Goal: Transaction & Acquisition: Book appointment/travel/reservation

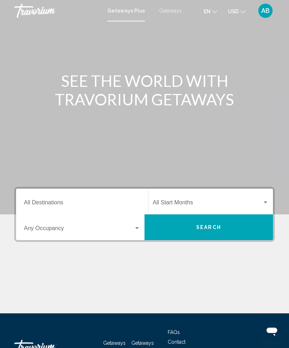
click at [177, 9] on span "Getaways" at bounding box center [170, 11] width 22 height 6
click at [81, 201] on input "Destination All Destinations" at bounding box center [82, 204] width 116 height 6
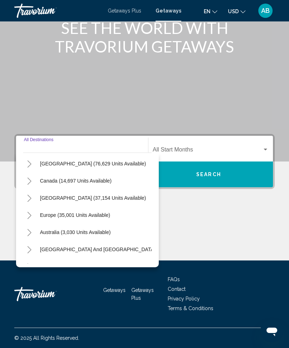
scroll to position [33, 1]
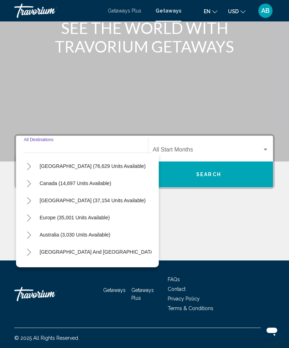
click at [29, 201] on icon "Toggle Caribbean & Atlantic Islands (37,154 units available)" at bounding box center [28, 200] width 5 height 7
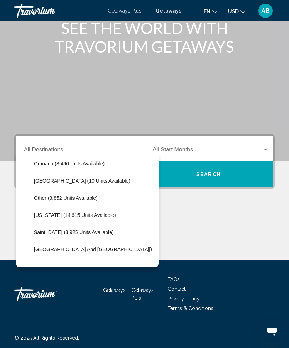
scroll to position [156, 0]
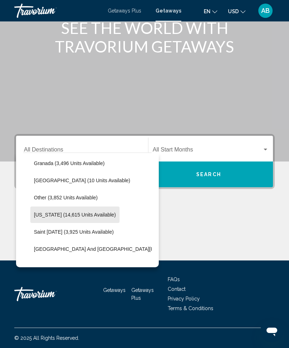
click at [100, 217] on span "Puerto Rico (14,615 units available)" at bounding box center [75, 215] width 82 height 6
type input "**********"
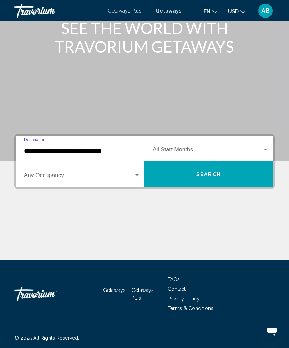
click at [266, 142] on div "Start Month All Start Months" at bounding box center [211, 148] width 116 height 22
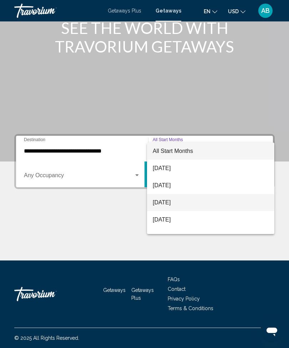
click at [184, 202] on span "October 2025" at bounding box center [211, 202] width 116 height 17
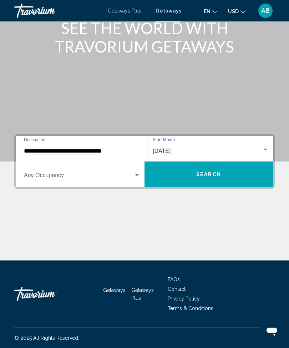
click at [131, 174] on span "Search widget" at bounding box center [79, 176] width 110 height 6
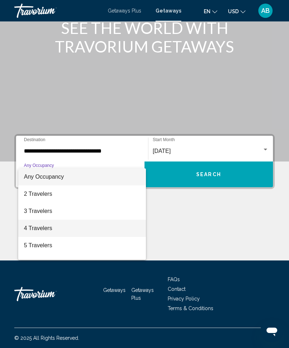
click at [65, 230] on span "4 Travelers" at bounding box center [82, 228] width 116 height 17
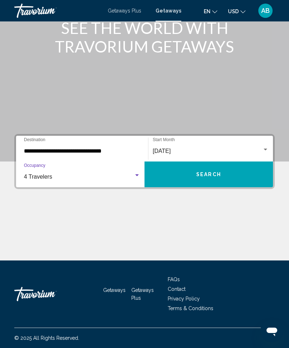
click at [211, 173] on span "Search" at bounding box center [208, 175] width 25 height 6
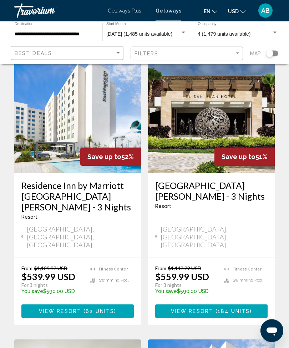
scroll to position [318, 0]
click at [237, 308] on span "184 units" at bounding box center [234, 311] width 32 height 6
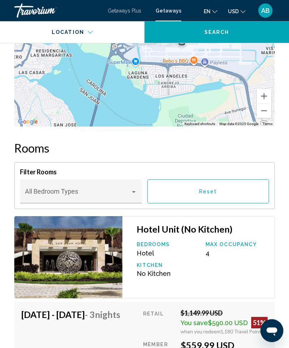
scroll to position [1233, 0]
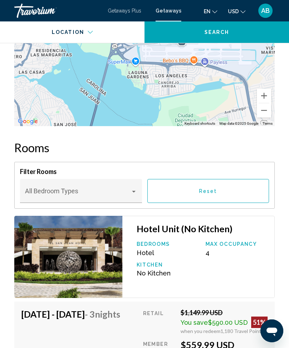
click at [131, 193] on div "Main content" at bounding box center [134, 191] width 6 height 6
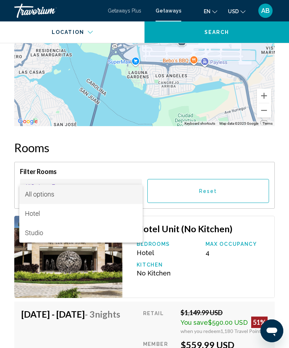
click at [239, 144] on div at bounding box center [144, 174] width 289 height 348
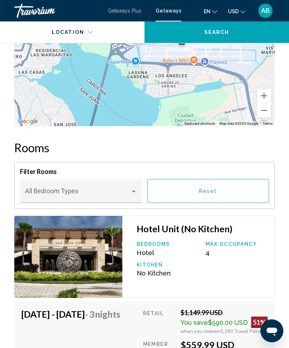
click at [136, 194] on div "Main content" at bounding box center [134, 191] width 6 height 6
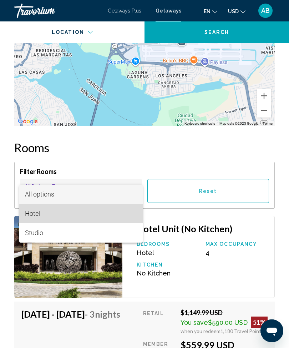
click at [101, 221] on span "Hotel" at bounding box center [81, 213] width 112 height 19
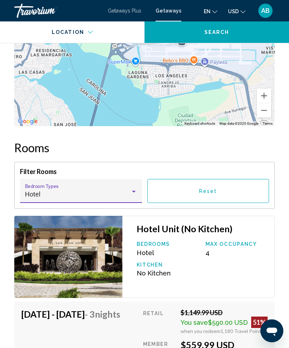
click at [248, 194] on button "Reset" at bounding box center [208, 191] width 122 height 24
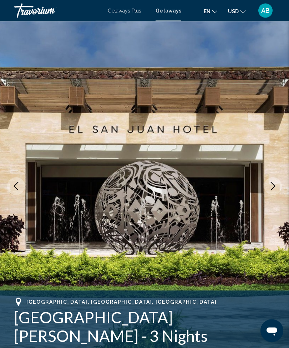
scroll to position [0, 0]
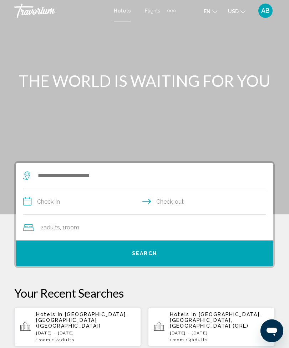
click at [174, 10] on div "Extra navigation items" at bounding box center [174, 11] width 2 height 2
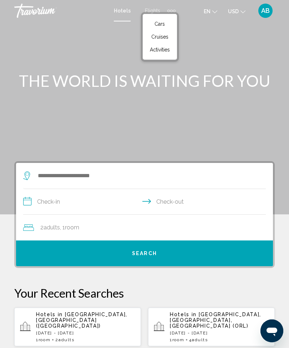
click at [168, 53] on link "Activities" at bounding box center [159, 49] width 27 height 13
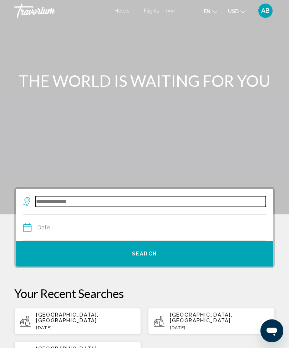
click at [79, 199] on input "Search widget" at bounding box center [150, 201] width 231 height 11
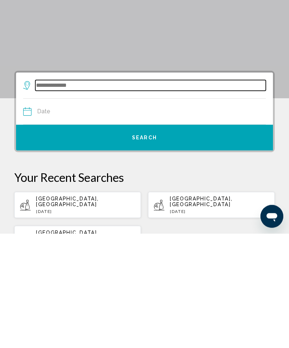
scroll to position [2, 0]
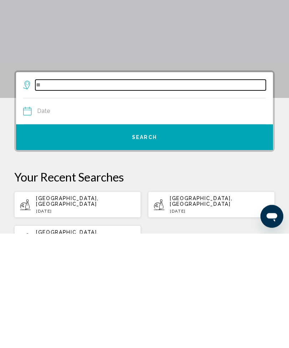
type input "*"
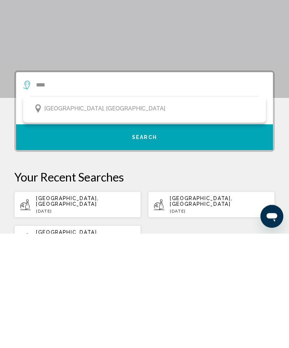
click at [121, 216] on button "[GEOGRAPHIC_DATA], [GEOGRAPHIC_DATA]" at bounding box center [144, 223] width 228 height 14
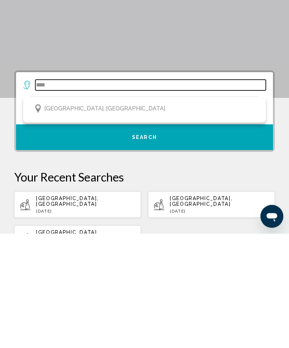
type input "**********"
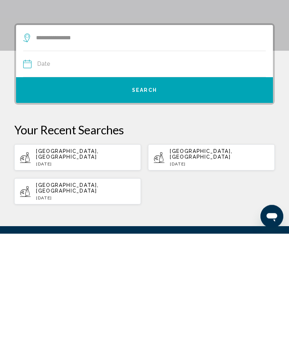
click at [96, 166] on input "Date" at bounding box center [83, 180] width 124 height 28
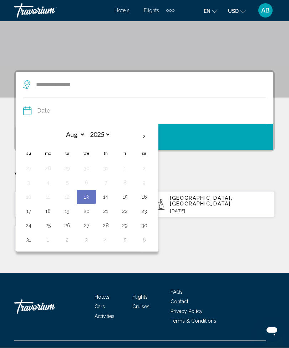
click at [145, 136] on th "Next month" at bounding box center [144, 137] width 19 height 16
click at [144, 135] on th "Next month" at bounding box center [144, 137] width 19 height 16
click at [151, 137] on th "Next month" at bounding box center [144, 137] width 19 height 16
click at [144, 141] on th "Next month" at bounding box center [144, 137] width 19 height 16
select select "**"
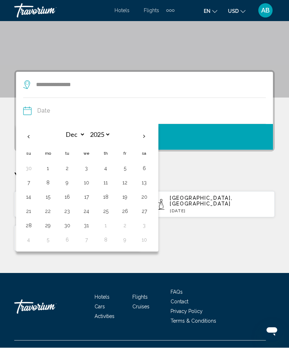
click at [64, 170] on button "2" at bounding box center [66, 169] width 11 height 10
type input "**********"
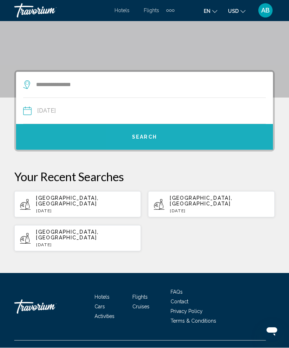
click at [170, 140] on button "Search" at bounding box center [144, 137] width 257 height 26
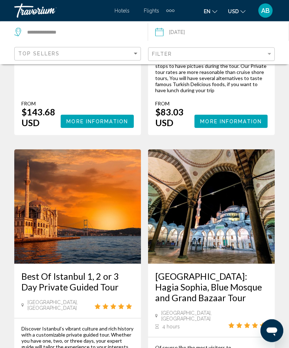
scroll to position [1980, 0]
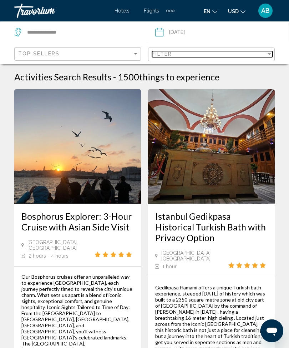
click at [266, 51] on div "Filter" at bounding box center [209, 54] width 114 height 6
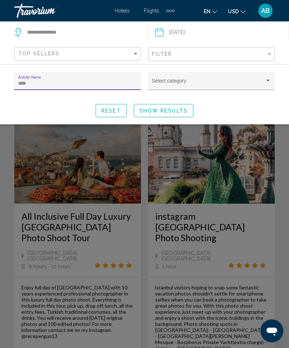
type input "*****"
click at [173, 113] on span "Show Results" at bounding box center [164, 111] width 48 height 6
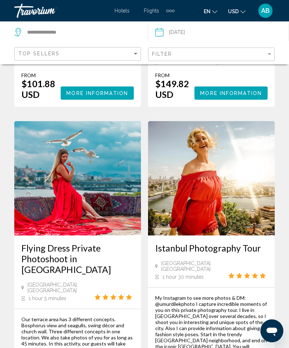
scroll to position [1877, 0]
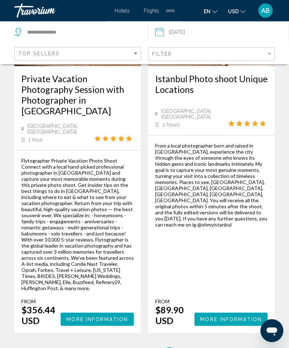
scroll to position [208, 0]
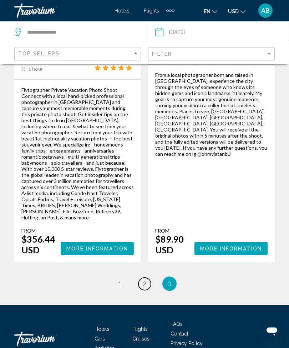
click at [145, 280] on span "2" at bounding box center [145, 284] width 4 height 8
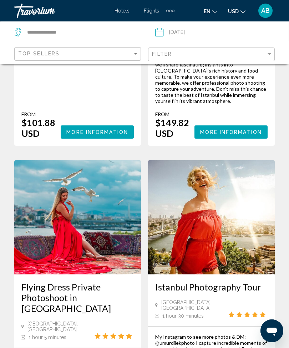
scroll to position [1772, 0]
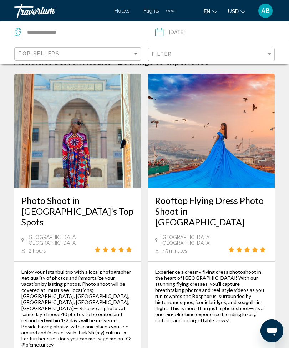
scroll to position [18, 0]
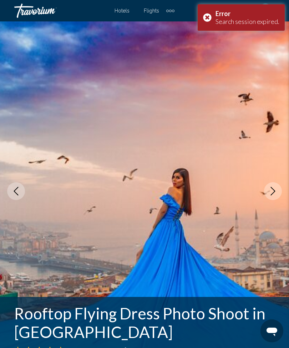
click at [272, 193] on icon "Next image" at bounding box center [273, 191] width 9 height 9
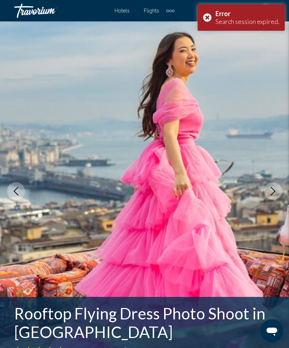
click at [276, 190] on icon "Next image" at bounding box center [273, 191] width 9 height 9
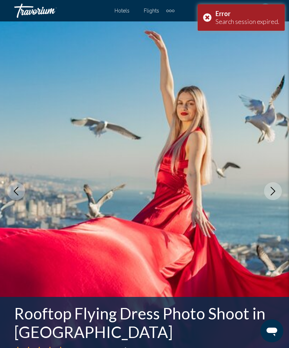
click at [272, 193] on icon "Next image" at bounding box center [273, 191] width 9 height 9
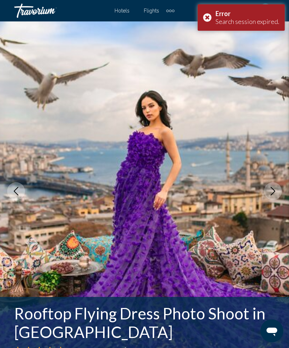
click at [274, 189] on icon "Next image" at bounding box center [273, 191] width 9 height 9
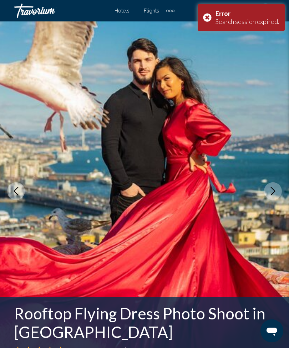
click at [273, 190] on icon "Next image" at bounding box center [273, 191] width 9 height 9
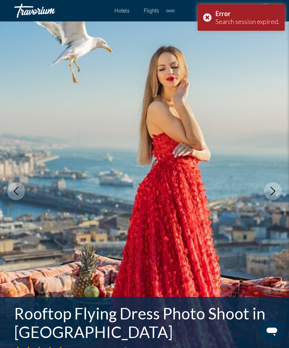
click at [272, 190] on icon "Next image" at bounding box center [273, 191] width 9 height 9
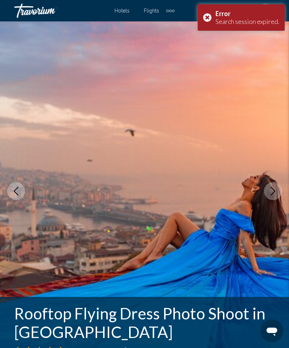
click at [269, 192] on icon "Next image" at bounding box center [273, 191] width 9 height 9
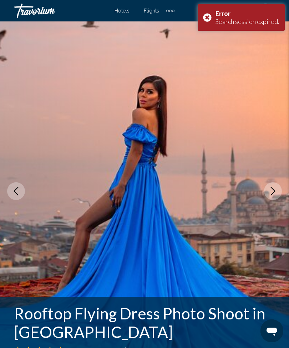
click at [273, 194] on icon "Next image" at bounding box center [273, 191] width 9 height 9
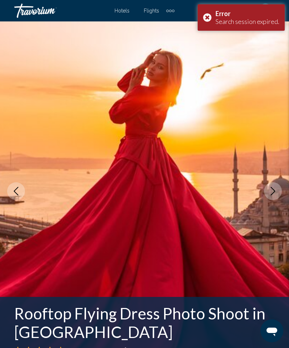
click at [273, 191] on icon "Next image" at bounding box center [273, 191] width 9 height 9
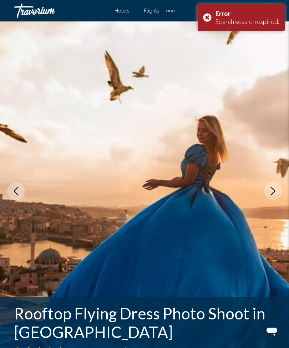
click at [272, 192] on icon "Next image" at bounding box center [273, 191] width 9 height 9
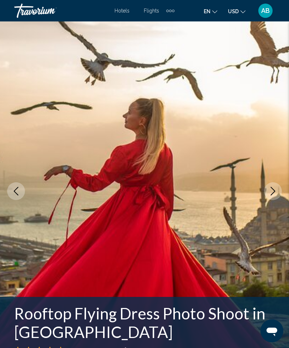
click at [275, 192] on icon "Next image" at bounding box center [273, 191] width 9 height 9
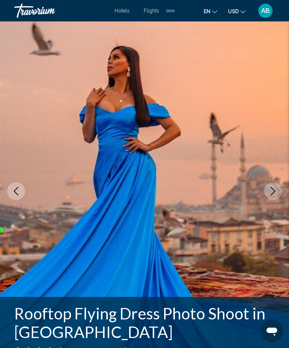
click at [272, 196] on button "Next image" at bounding box center [273, 191] width 18 height 18
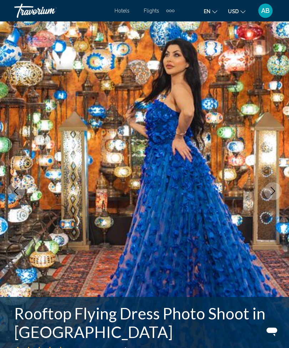
click at [273, 195] on button "Next image" at bounding box center [273, 191] width 18 height 18
